Goal: Information Seeking & Learning: Find specific fact

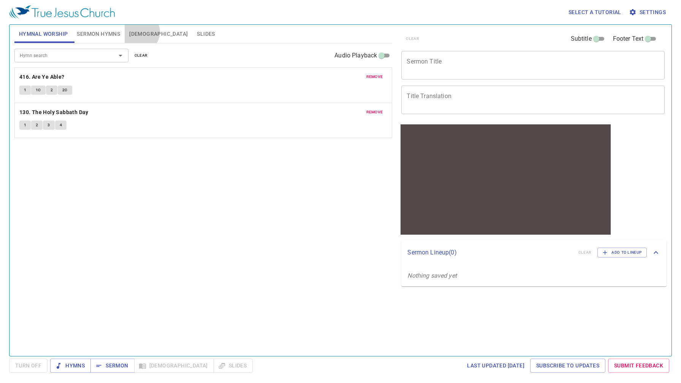
click at [140, 32] on span "[DEMOGRAPHIC_DATA]" at bounding box center [158, 34] width 59 height 10
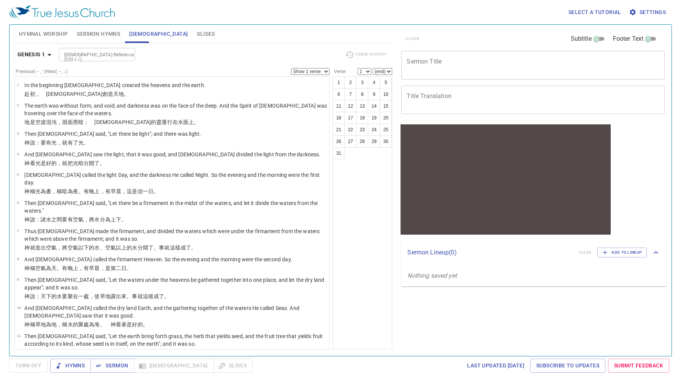
click at [96, 52] on input "[DEMOGRAPHIC_DATA] Reference (Ctrl + /)" at bounding box center [90, 54] width 59 height 9
type input "[PERSON_NAME] 4"
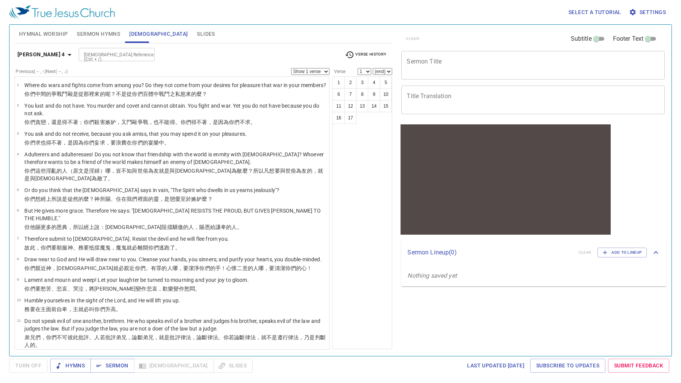
click at [645, 12] on span "Settings" at bounding box center [648, 13] width 35 height 10
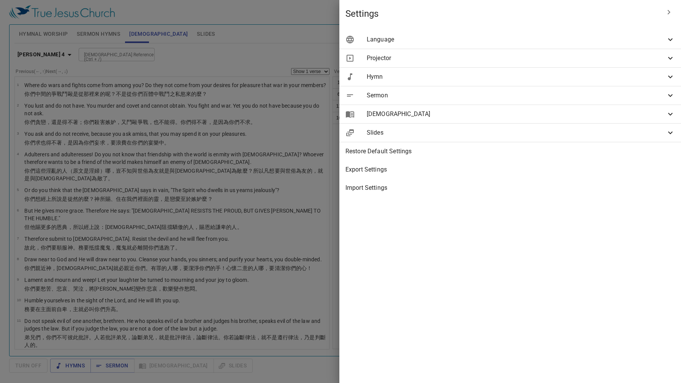
click at [630, 40] on span "Language" at bounding box center [516, 39] width 299 height 9
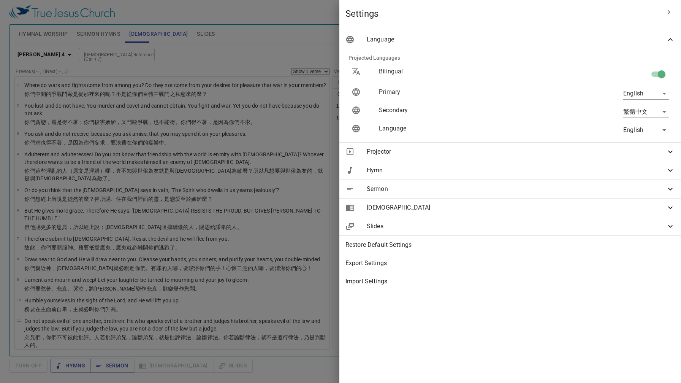
click at [663, 74] on input "checkbox" at bounding box center [661, 75] width 43 height 14
checkbox input "false"
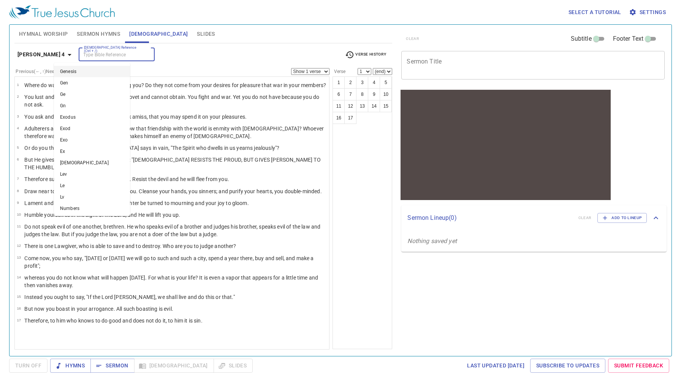
click at [81, 52] on input "[DEMOGRAPHIC_DATA] Reference (Ctrl + /)" at bounding box center [110, 54] width 59 height 9
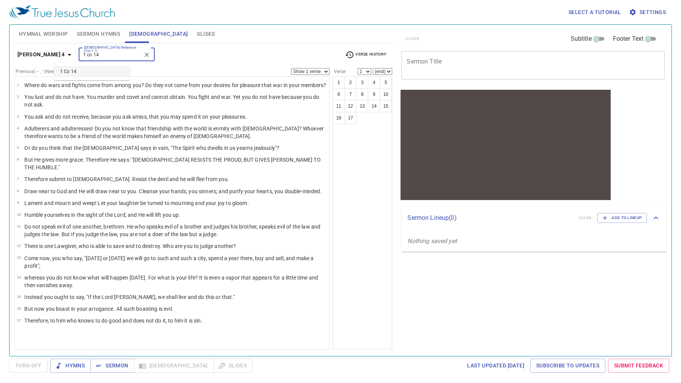
type input "1 co 14"
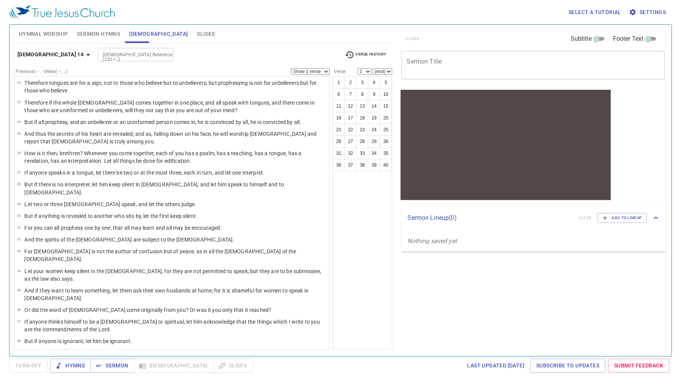
scroll to position [338, 0]
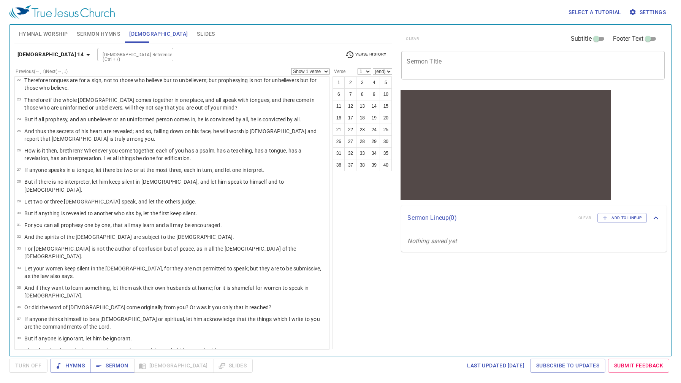
click at [372, 250] on div "1 2 3 4 5 6 7 8 9 10 11 12 13 14 15 16 17 18 19 20 21 22 23 24 25 26 27 28 29 3…" at bounding box center [363, 212] width 60 height 273
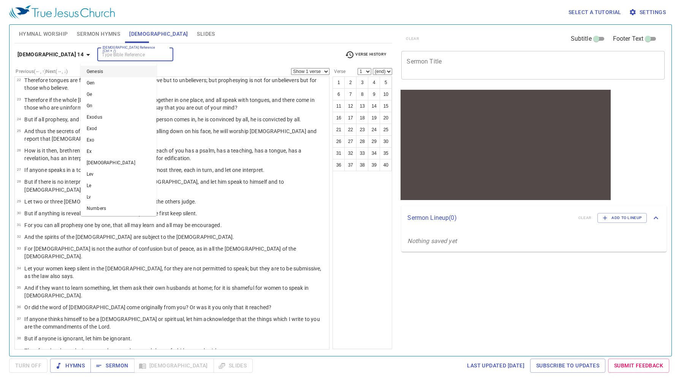
click at [101, 58] on input "[DEMOGRAPHIC_DATA] Reference (Ctrl + /)" at bounding box center [129, 54] width 59 height 9
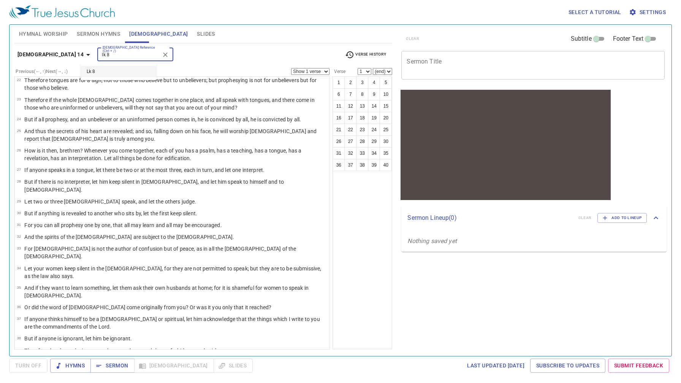
type input "lk 8"
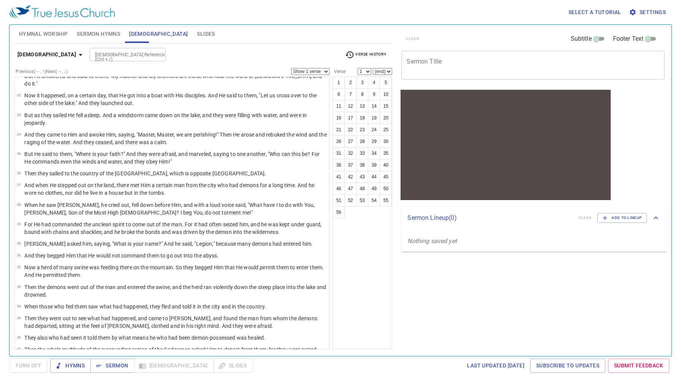
scroll to position [0, 0]
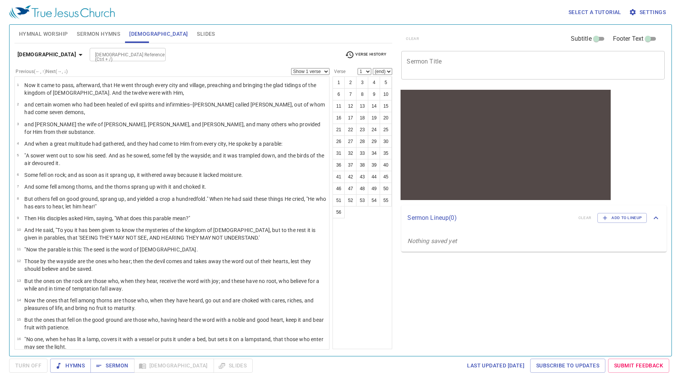
click at [96, 52] on input "[DEMOGRAPHIC_DATA] Reference (Ctrl + /)" at bounding box center [121, 54] width 59 height 9
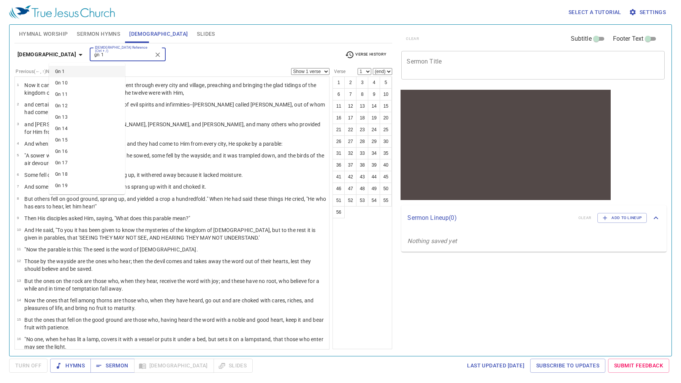
type input "gn 1"
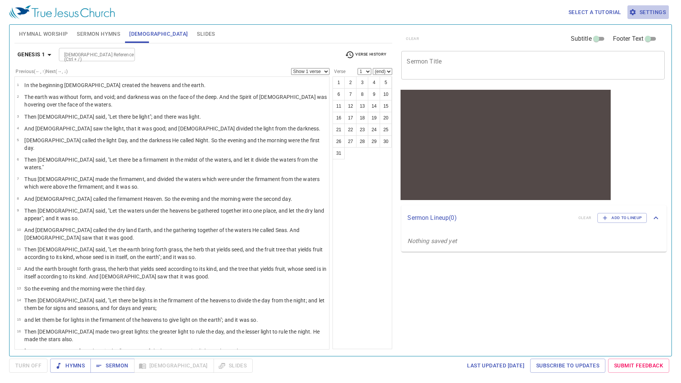
click at [660, 10] on span "Settings" at bounding box center [648, 13] width 35 height 10
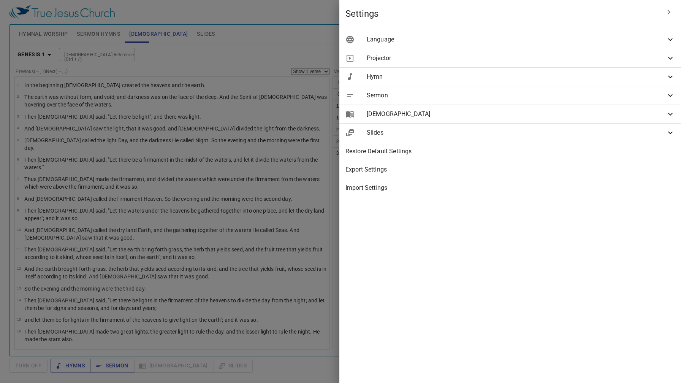
click at [671, 38] on icon at bounding box center [670, 39] width 9 height 9
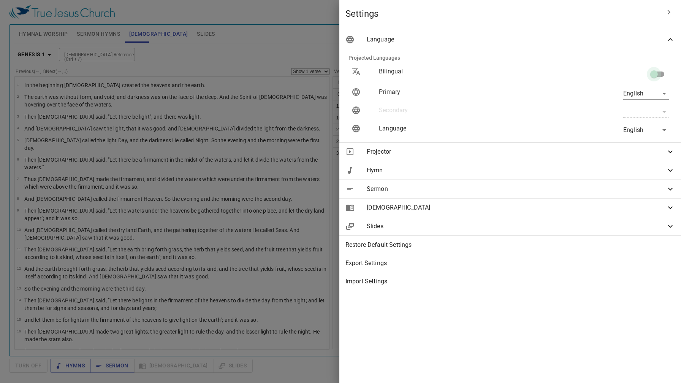
click at [662, 75] on input "checkbox" at bounding box center [654, 75] width 43 height 14
checkbox input "true"
type input "zh"
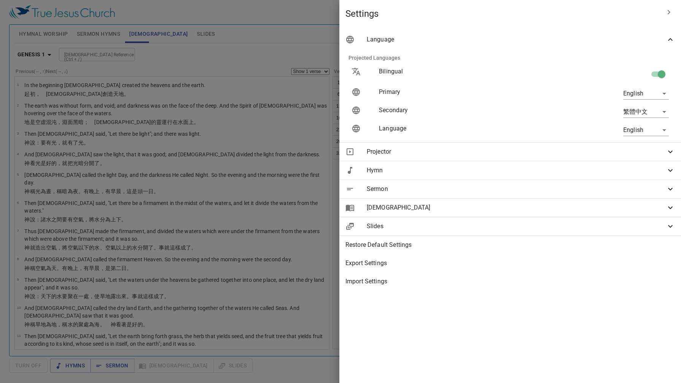
click at [185, 60] on div at bounding box center [340, 191] width 681 height 383
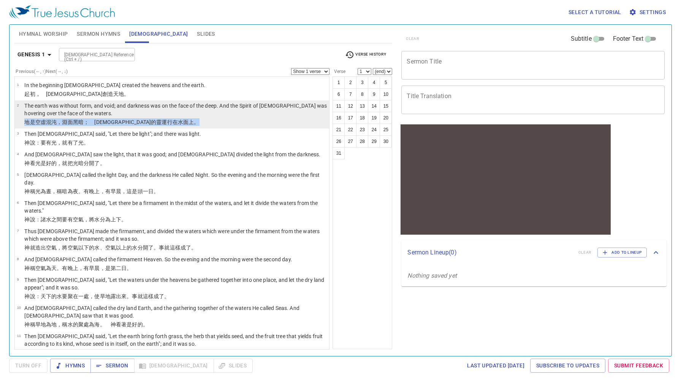
drag, startPoint x: 149, startPoint y: 122, endPoint x: 26, endPoint y: 122, distance: 123.2
click at [26, 122] on p "地 是 空虛 混沌 ，淵 面 黑暗 ；　[DEMOGRAPHIC_DATA] 的靈 運行 在水 面 上 。" at bounding box center [175, 122] width 303 height 8
select select "2"
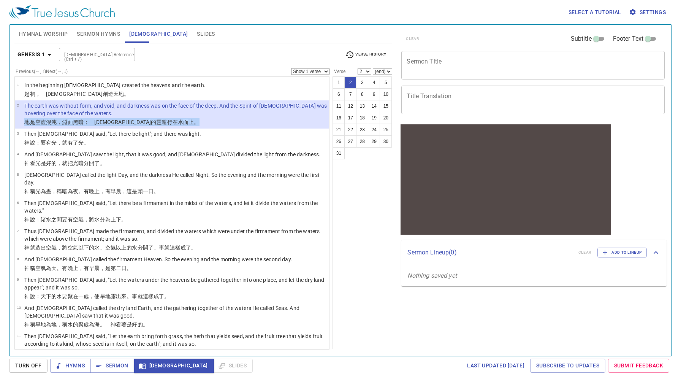
copy p "地 是 空虛 混沌 ，淵 面 黑暗 ；　[DEMOGRAPHIC_DATA] 的靈 運行 在水 面 上 。"
click at [100, 54] on input "[DEMOGRAPHIC_DATA] Reference (Ctrl + /)" at bounding box center [90, 54] width 59 height 9
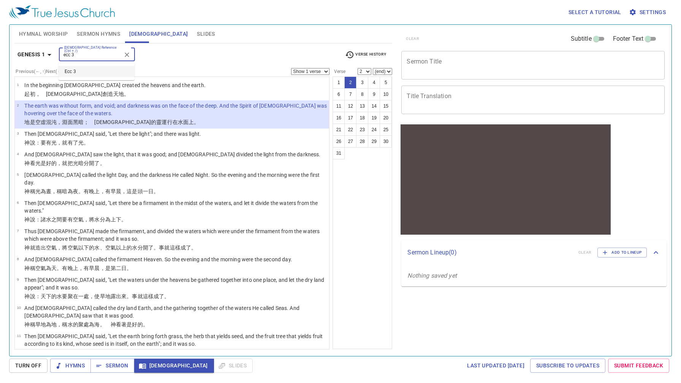
type input "ecc 3"
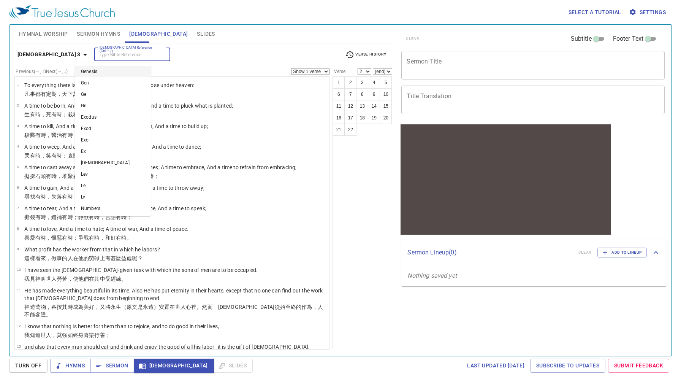
click at [124, 55] on input "[DEMOGRAPHIC_DATA] Reference (Ctrl + /)" at bounding box center [126, 54] width 59 height 9
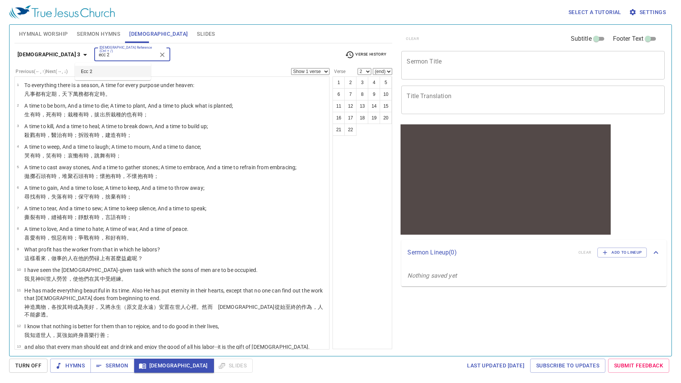
type input "ecc 2"
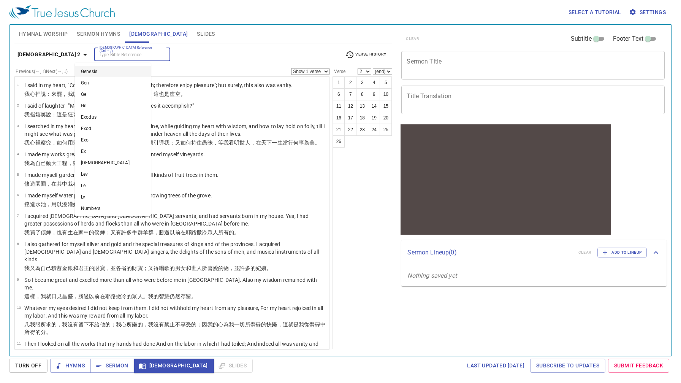
click at [97, 56] on input "[DEMOGRAPHIC_DATA] Reference (Ctrl + /)" at bounding box center [126, 54] width 59 height 9
type input "ecc 4"
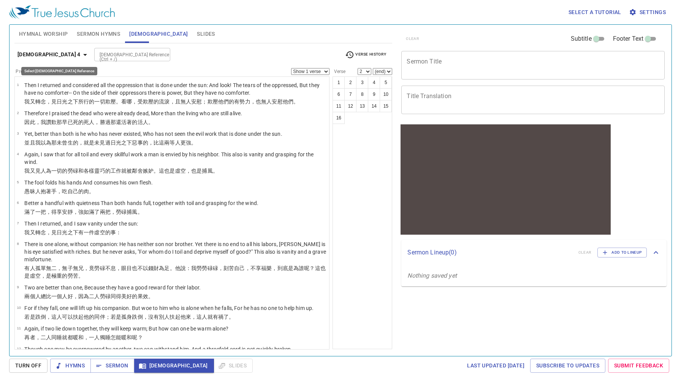
click at [81, 52] on icon "button" at bounding box center [85, 54] width 9 height 9
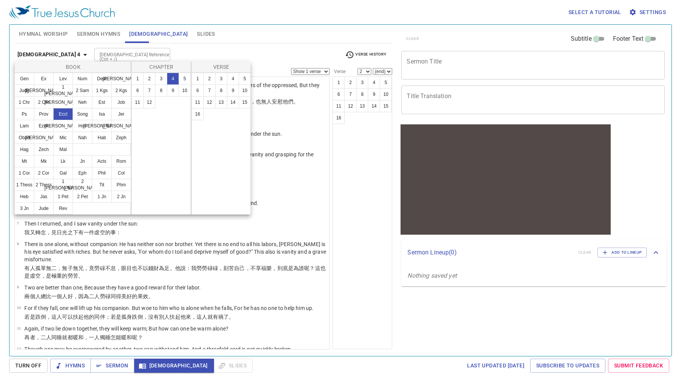
click at [370, 50] on div at bounding box center [340, 191] width 681 height 383
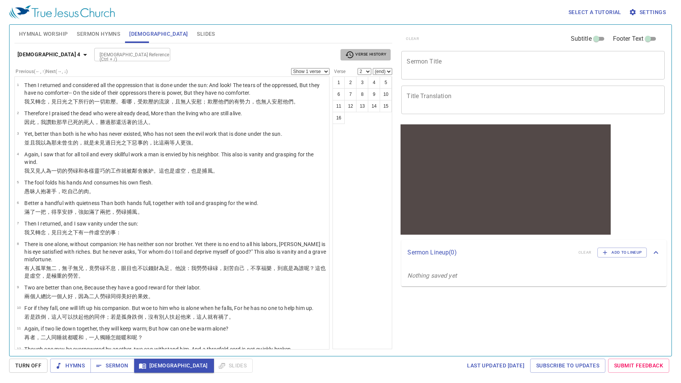
click at [366, 54] on span "Verse History" at bounding box center [365, 54] width 41 height 9
click at [359, 76] on b "Eccl 3" at bounding box center [354, 79] width 14 height 8
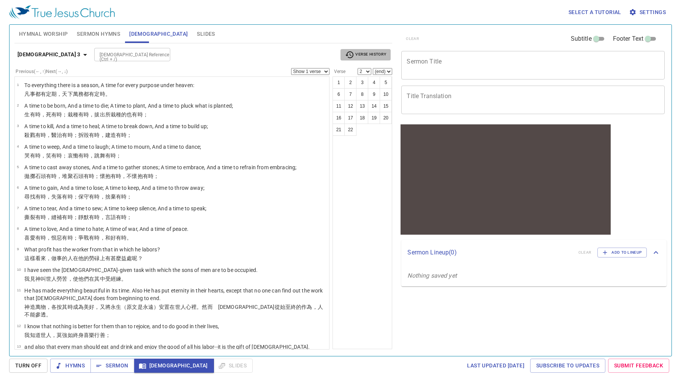
click at [362, 60] on button "Verse History" at bounding box center [366, 54] width 50 height 11
click at [363, 131] on b "1 Cor 14" at bounding box center [357, 128] width 20 height 8
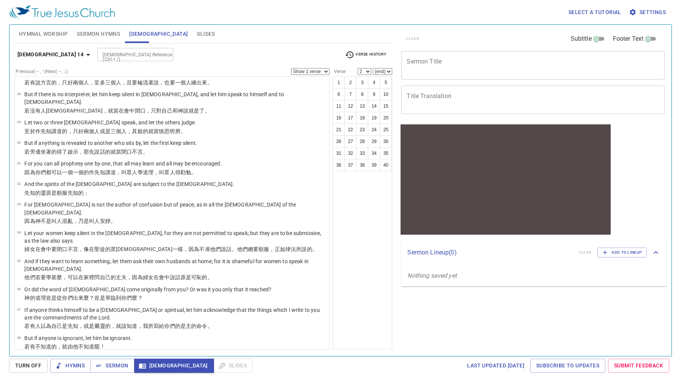
scroll to position [692, 0]
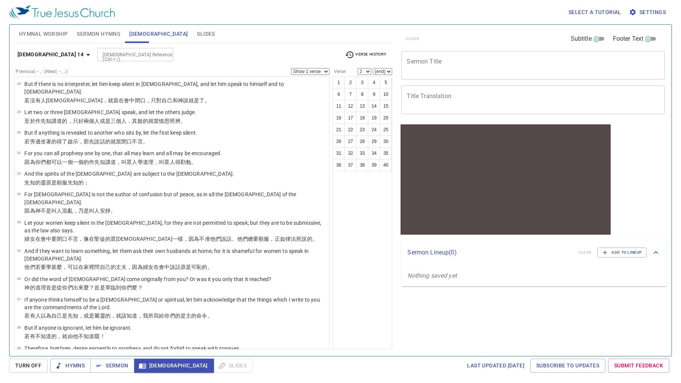
click at [112, 52] on input "[DEMOGRAPHIC_DATA] Reference (Ctrl + /)" at bounding box center [129, 54] width 59 height 9
type input "ps 73"
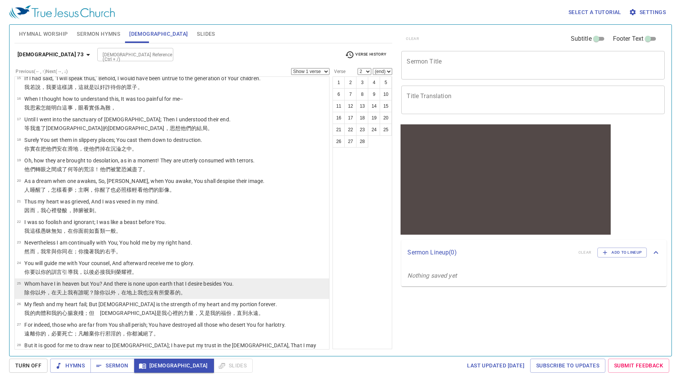
scroll to position [309, 0]
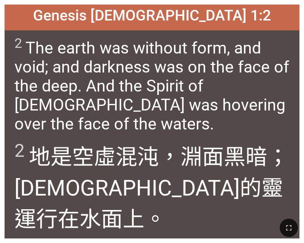
click at [194, 164] on wh922 "，淵 面 黑暗 ；　[DEMOGRAPHIC_DATA] 的靈 運行 在水 面 上 。" at bounding box center [162, 188] width 297 height 88
